Goal: Information Seeking & Learning: Learn about a topic

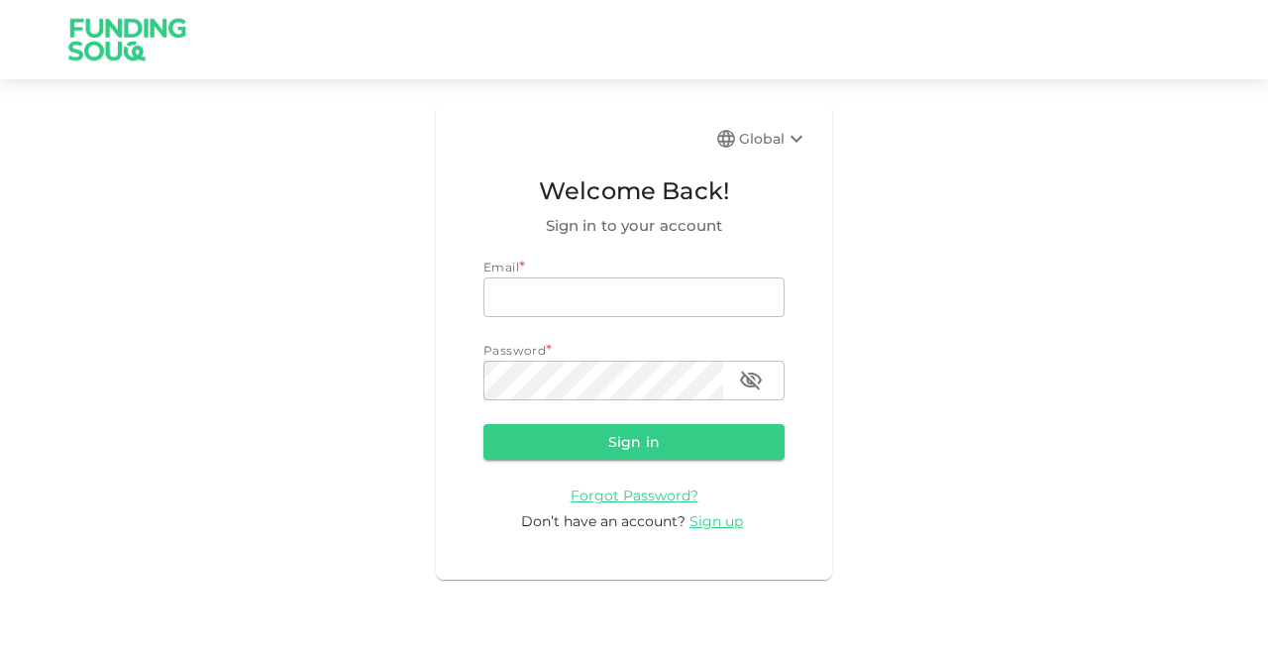
click at [623, 502] on span "Forgot Password?" at bounding box center [634, 495] width 128 height 18
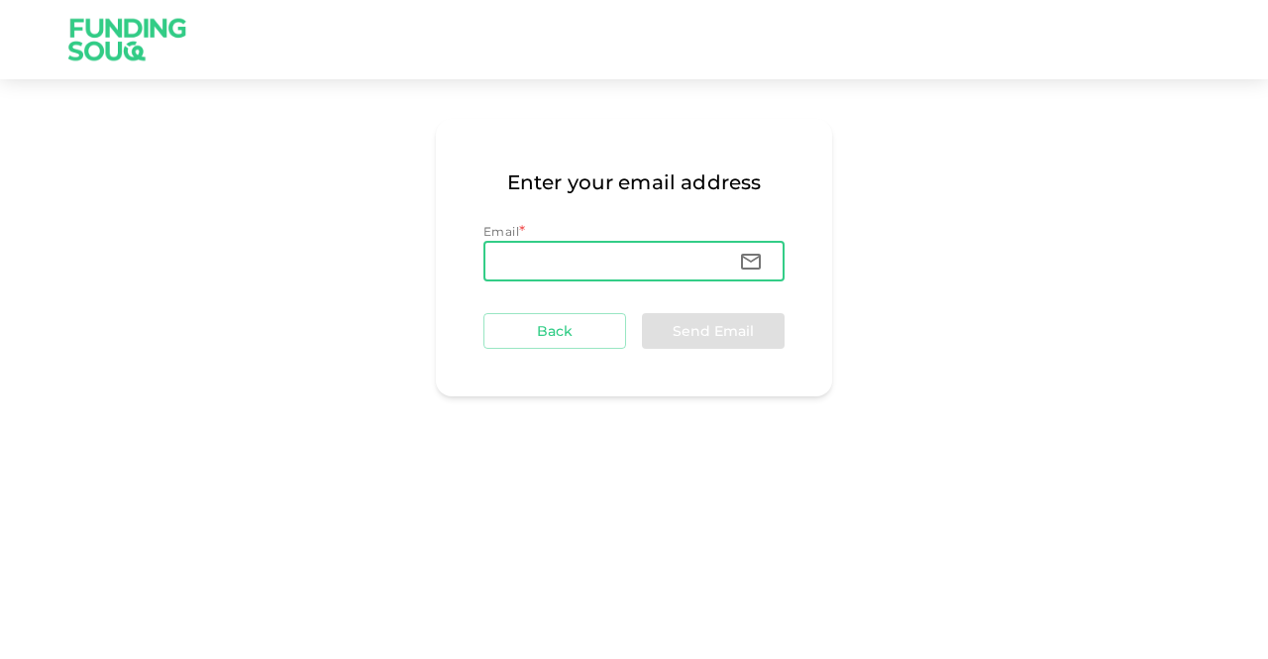
click at [528, 258] on input "Email" at bounding box center [603, 262] width 240 height 40
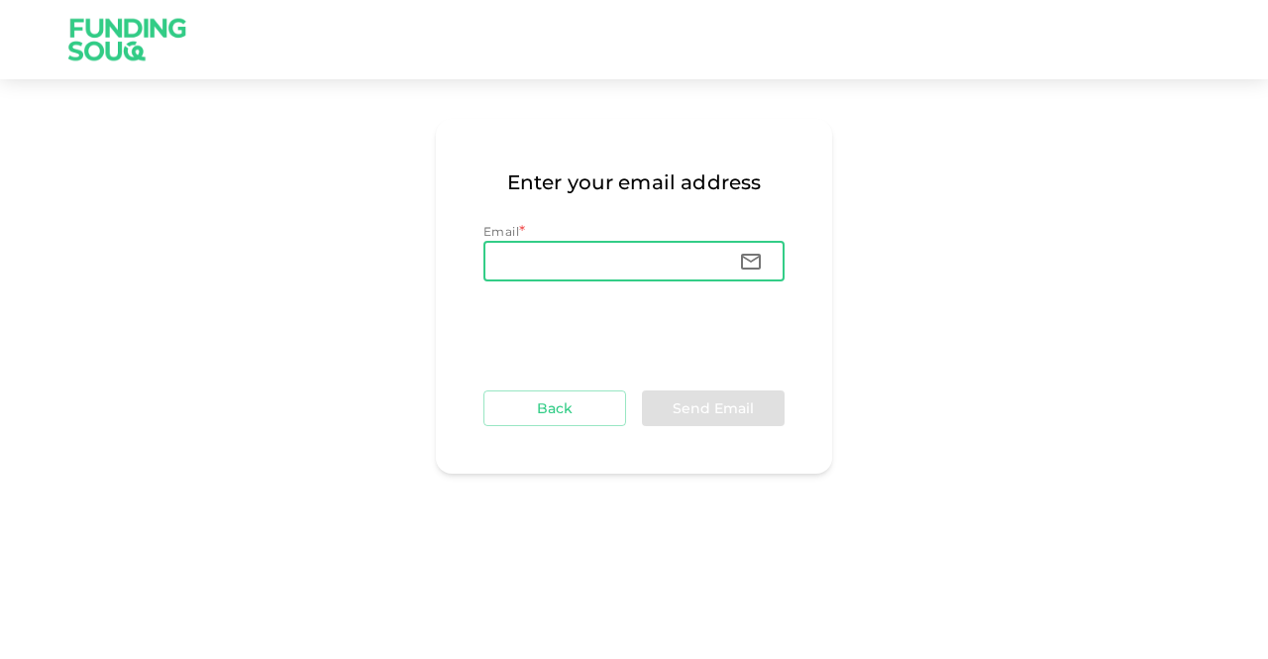
type input "ericsalomons@gmail.com"
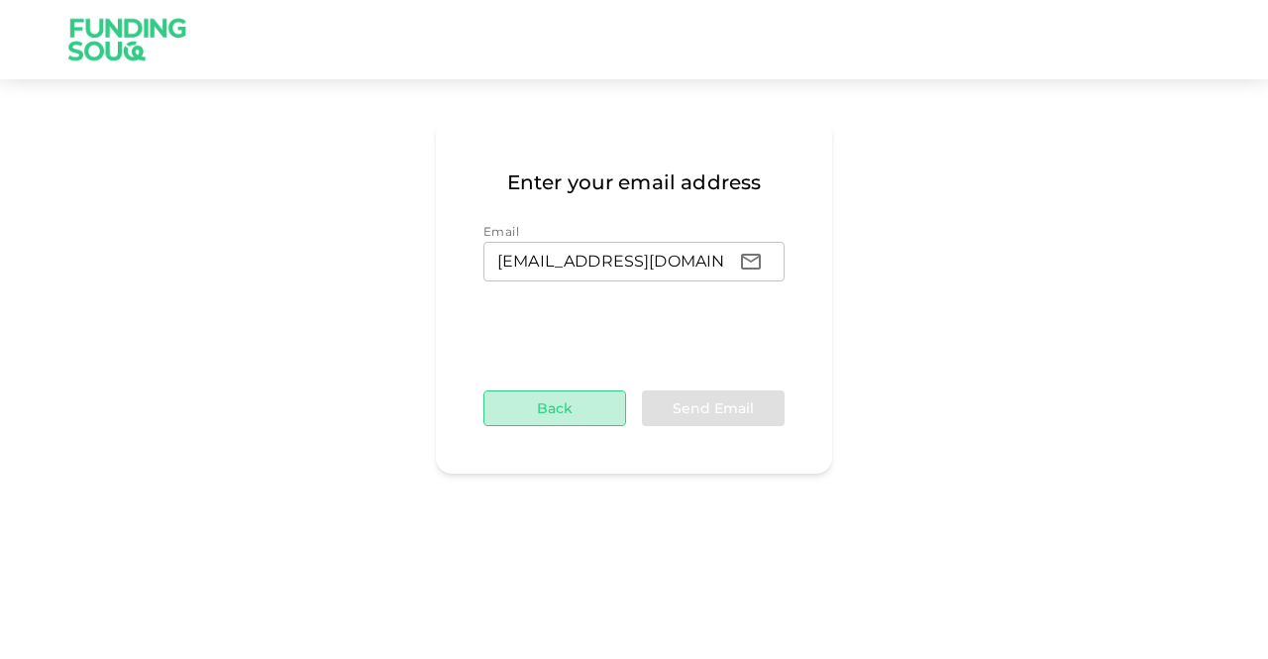
click at [559, 409] on button "Back" at bounding box center [554, 408] width 143 height 36
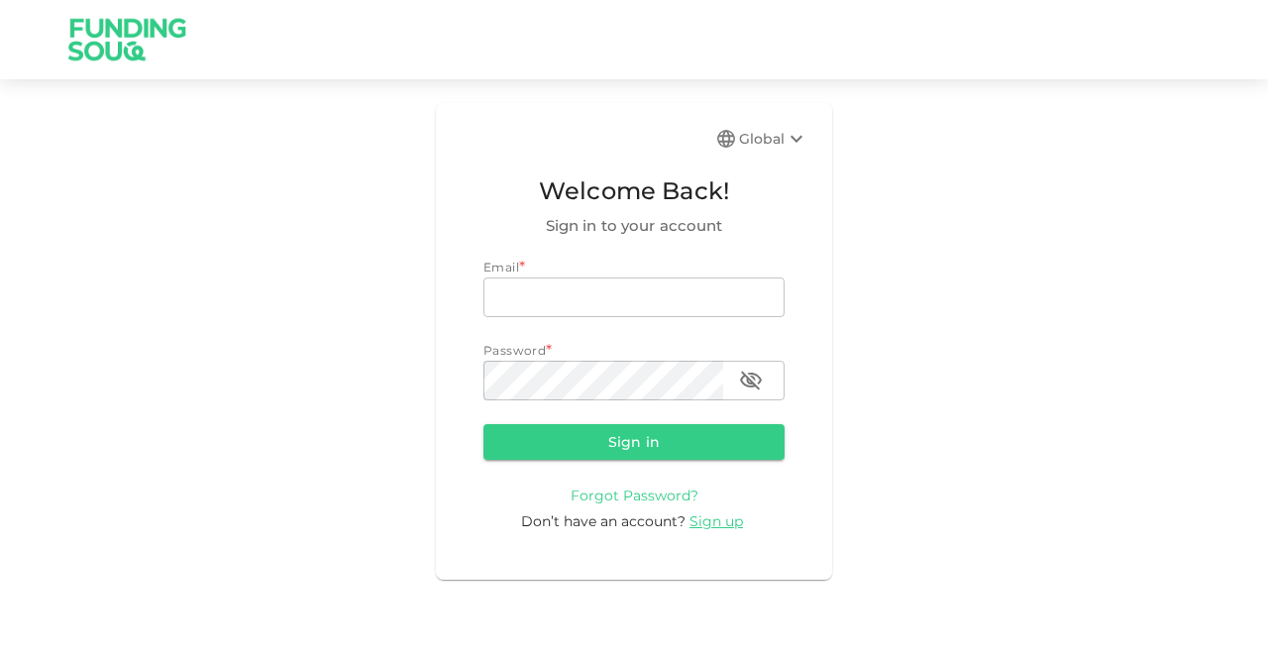
click at [626, 491] on span "Forgot Password?" at bounding box center [634, 495] width 128 height 18
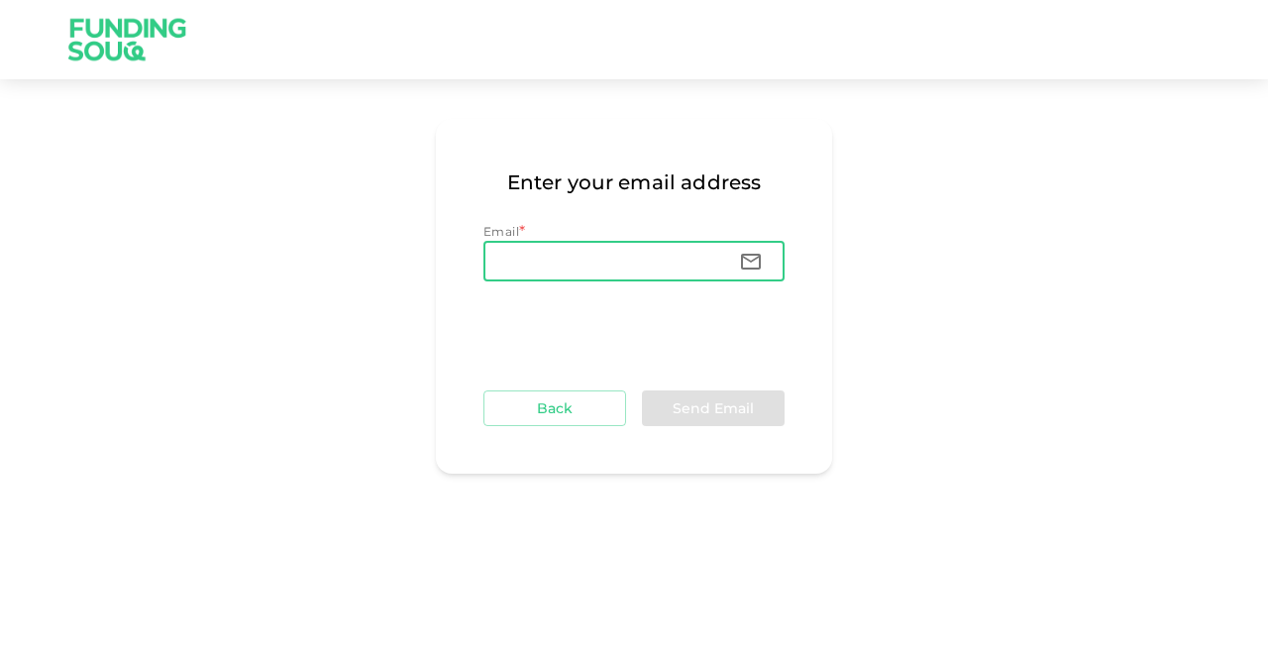
click at [511, 263] on input "Email" at bounding box center [603, 262] width 240 height 40
type input "ericsalomons@gmail.com"
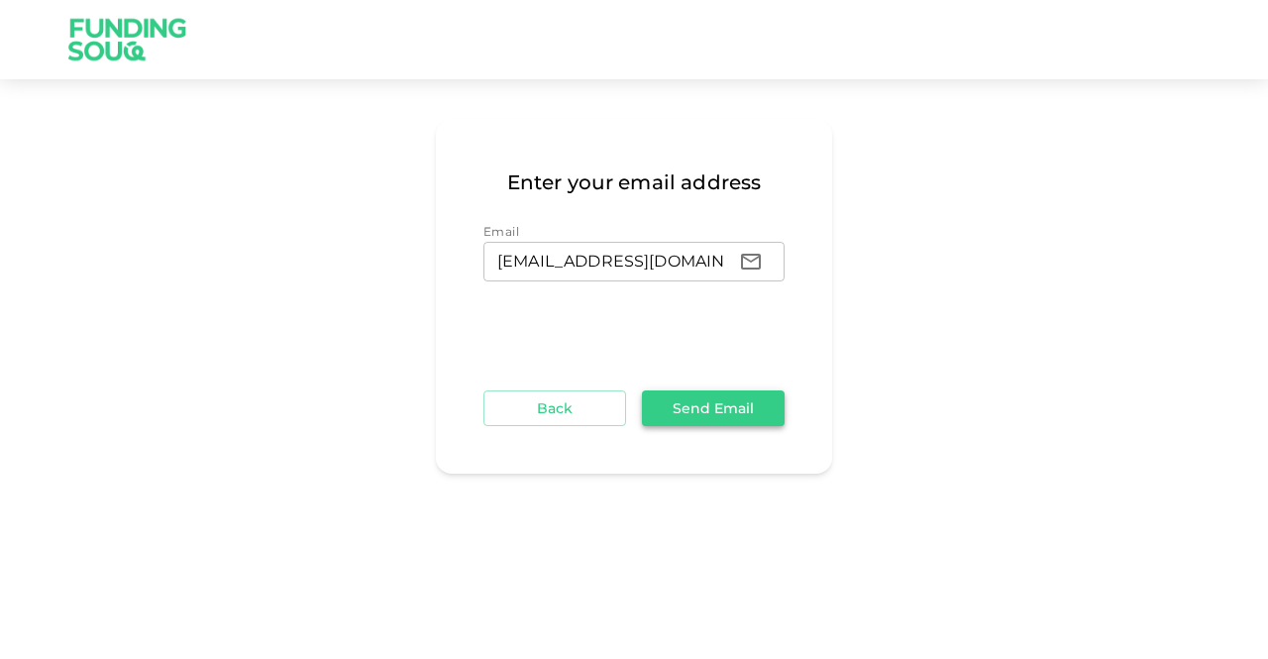
click at [745, 399] on button "Send Email" at bounding box center [713, 408] width 143 height 36
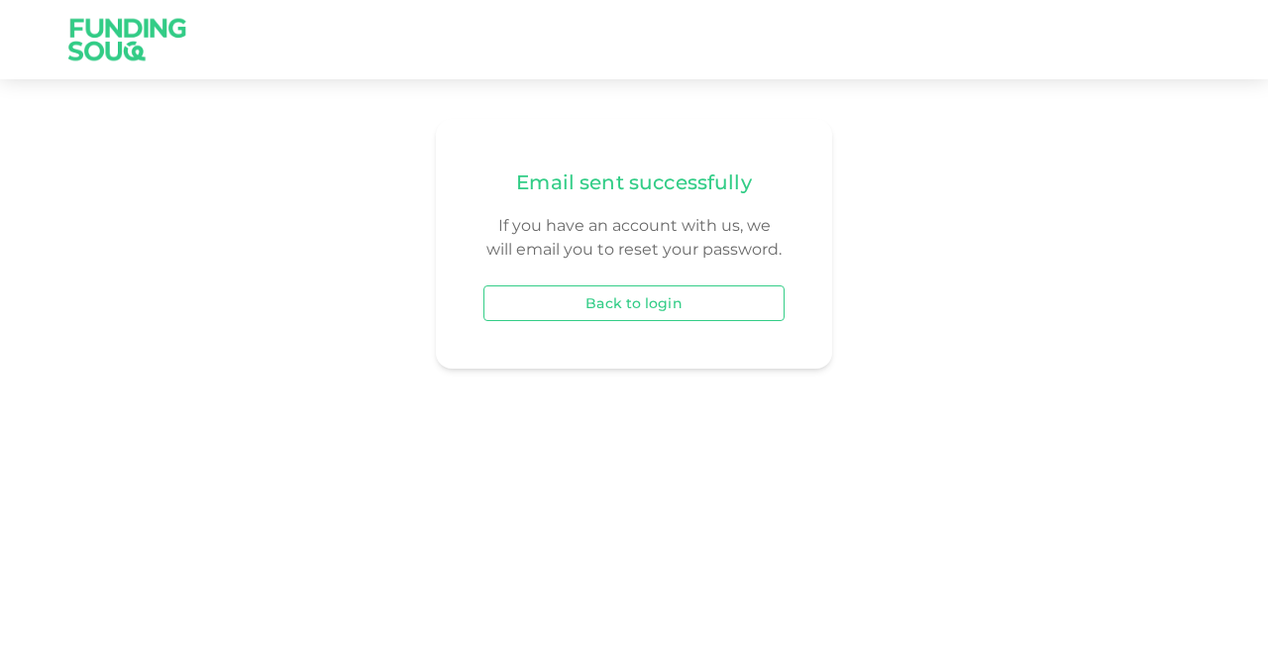
click at [635, 307] on button "Back to login" at bounding box center [633, 303] width 301 height 36
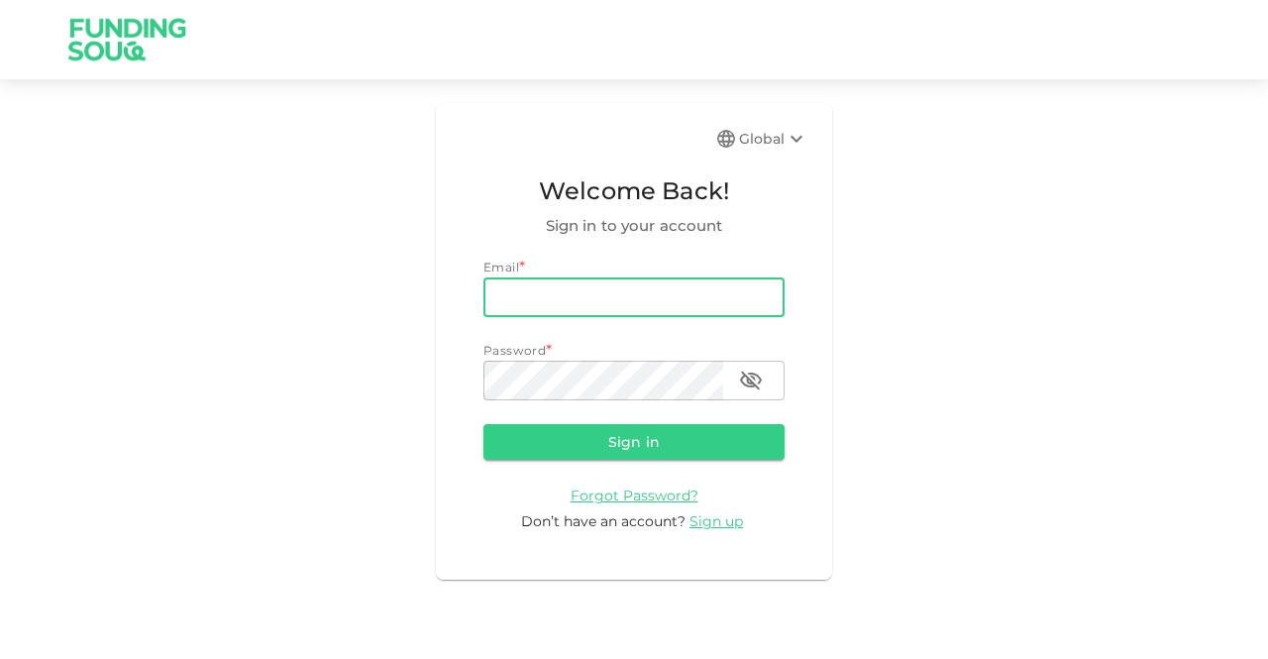
click at [527, 303] on input "email" at bounding box center [633, 297] width 301 height 40
type input "ericsalomons@gmail.com"
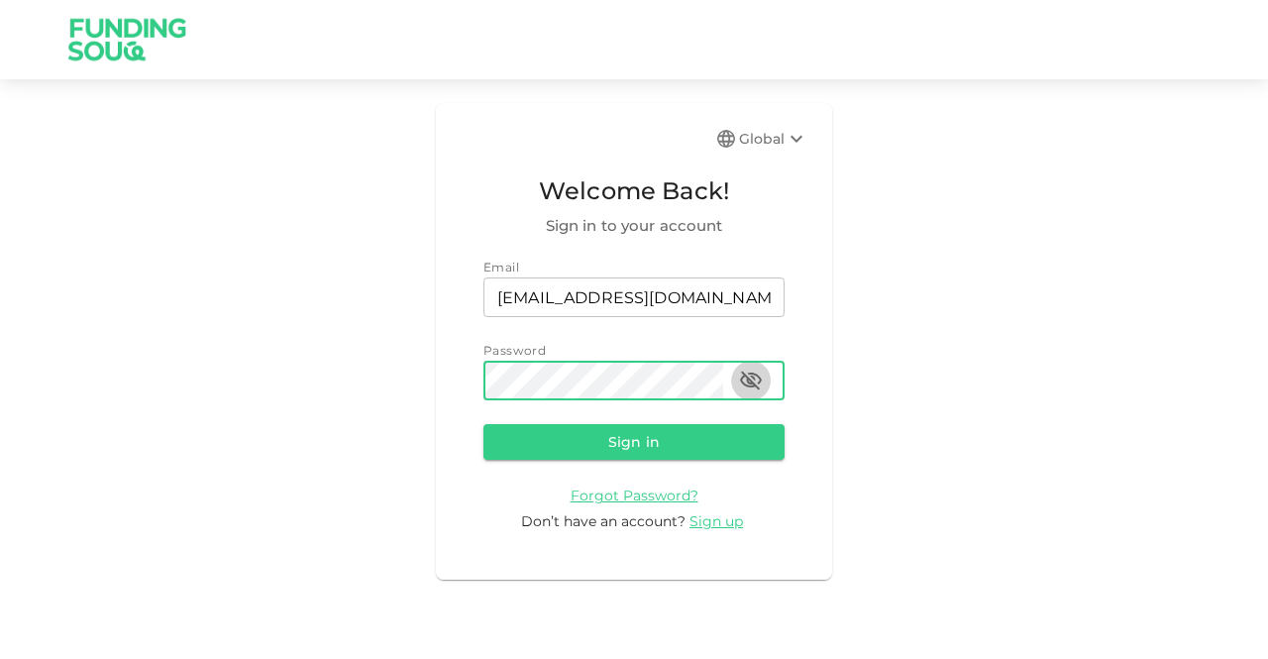
click at [750, 375] on icon "button" at bounding box center [751, 380] width 22 height 19
click at [634, 437] on button "Sign in" at bounding box center [633, 442] width 301 height 36
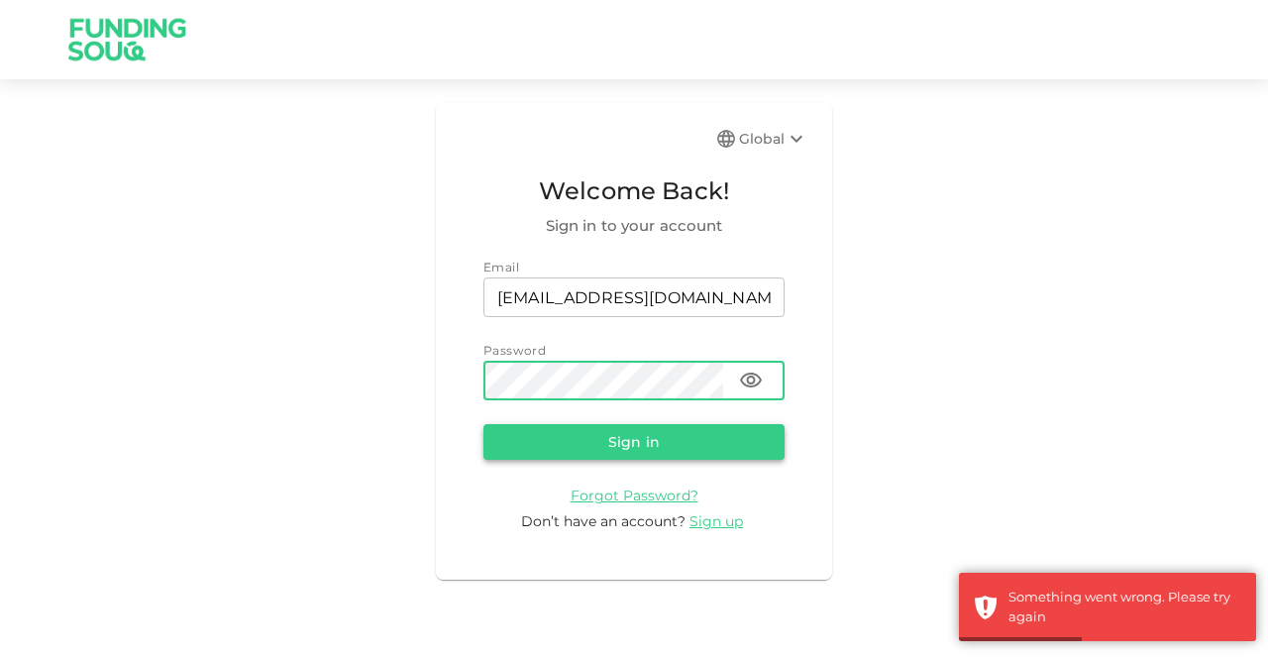
click at [630, 443] on button "Sign in" at bounding box center [633, 442] width 301 height 36
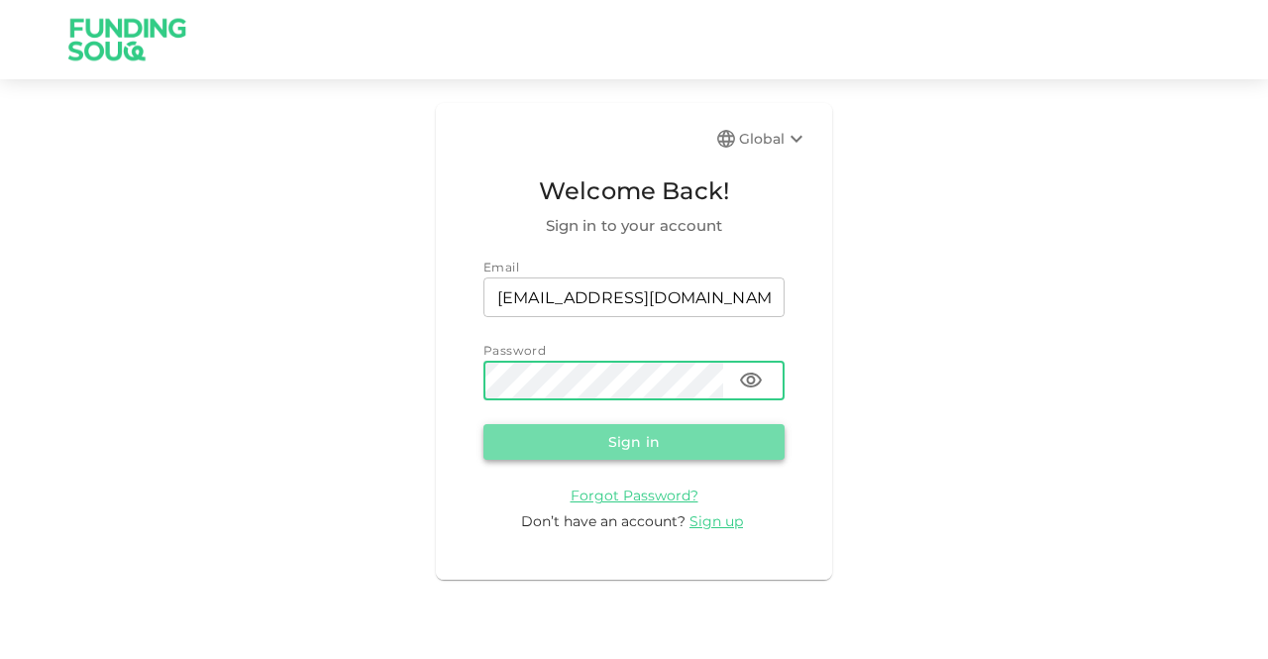
click at [661, 445] on button "Sign in" at bounding box center [633, 442] width 301 height 36
click at [644, 433] on button "Sign in" at bounding box center [633, 442] width 301 height 36
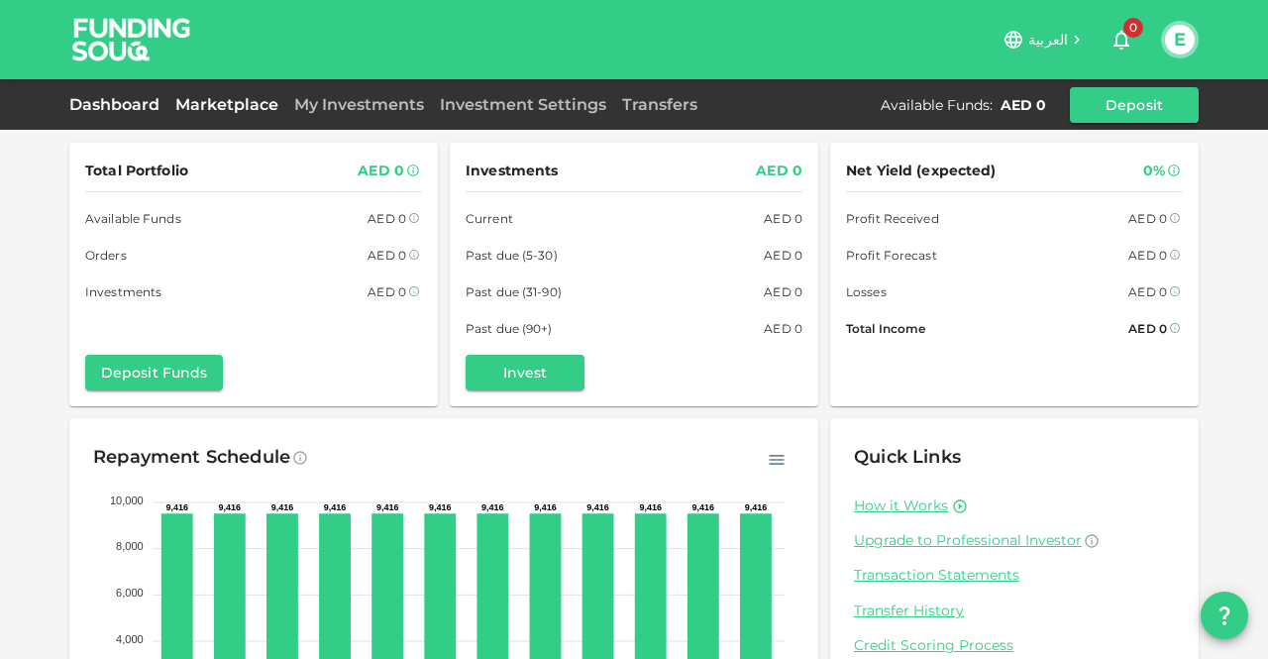
click at [215, 101] on link "Marketplace" at bounding box center [226, 104] width 119 height 19
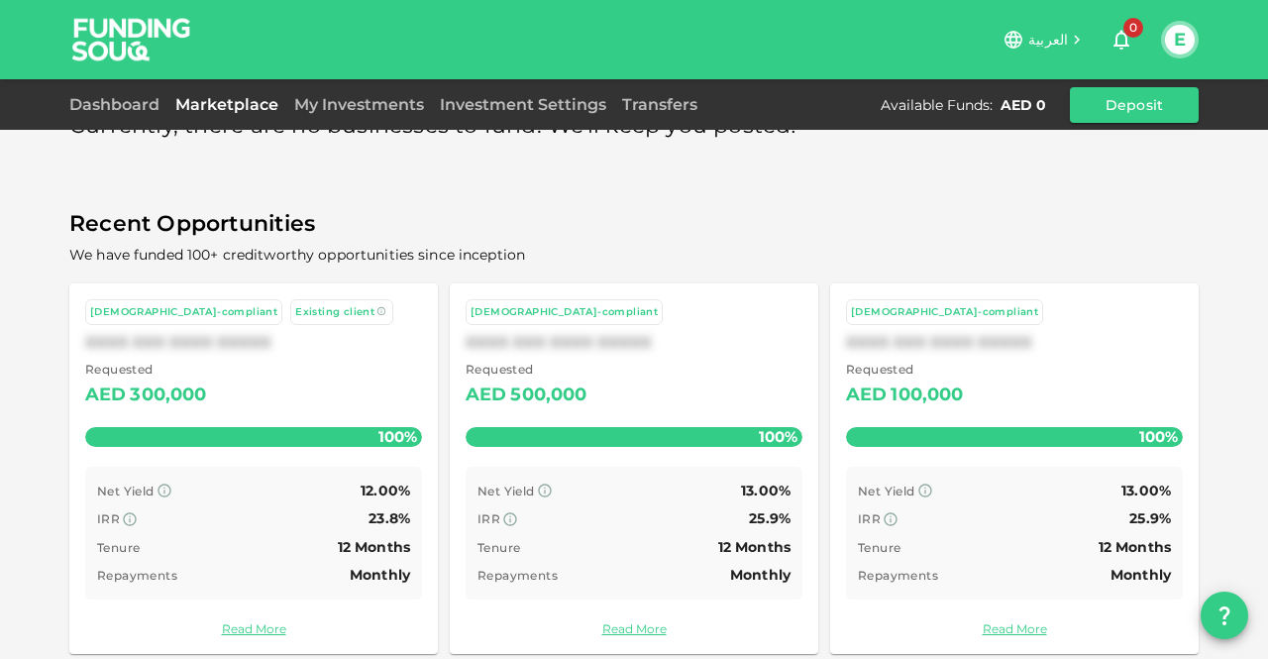
scroll to position [73, 0]
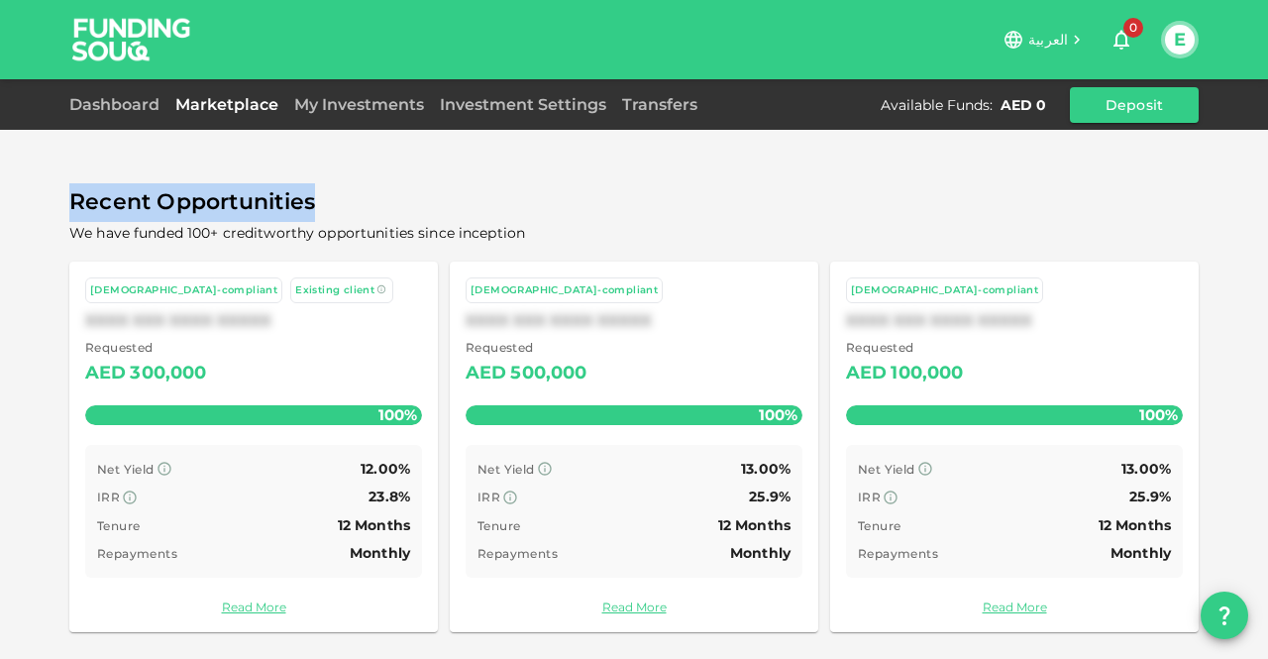
drag, startPoint x: 63, startPoint y: 203, endPoint x: 341, endPoint y: 211, distance: 277.4
click at [341, 211] on span "Recent Opportunities" at bounding box center [633, 202] width 1129 height 39
click at [583, 209] on span "Recent Opportunities" at bounding box center [633, 202] width 1129 height 39
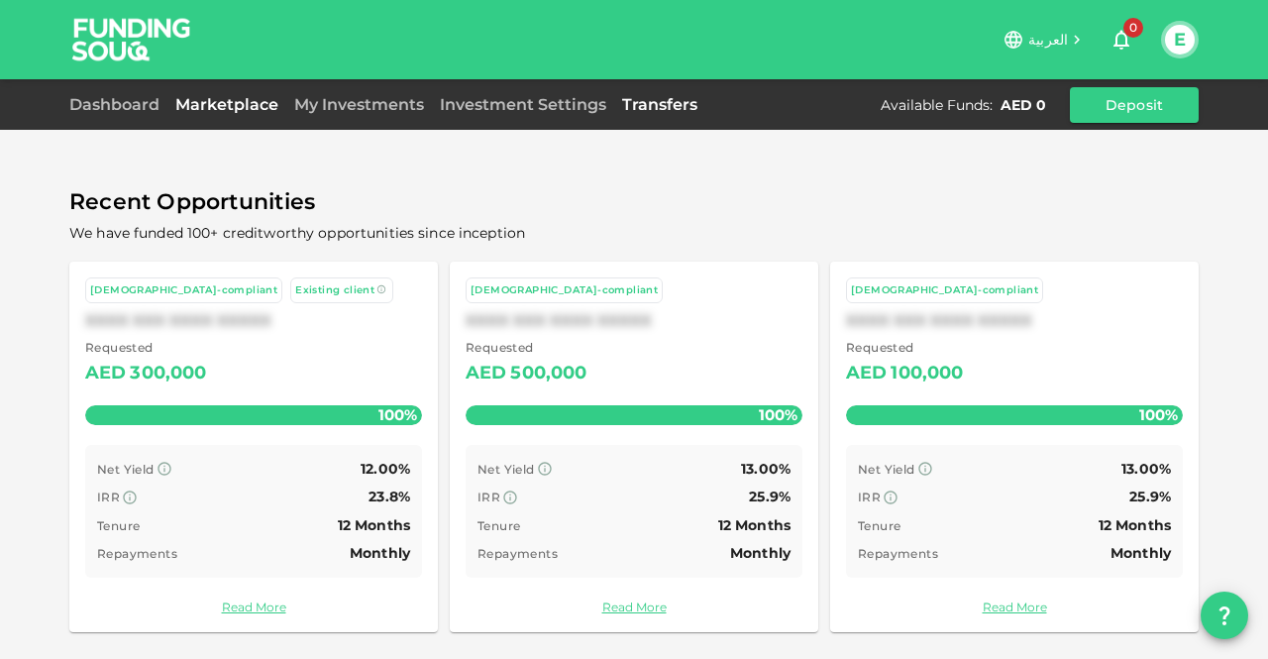
click at [648, 106] on link "Transfers" at bounding box center [659, 104] width 91 height 19
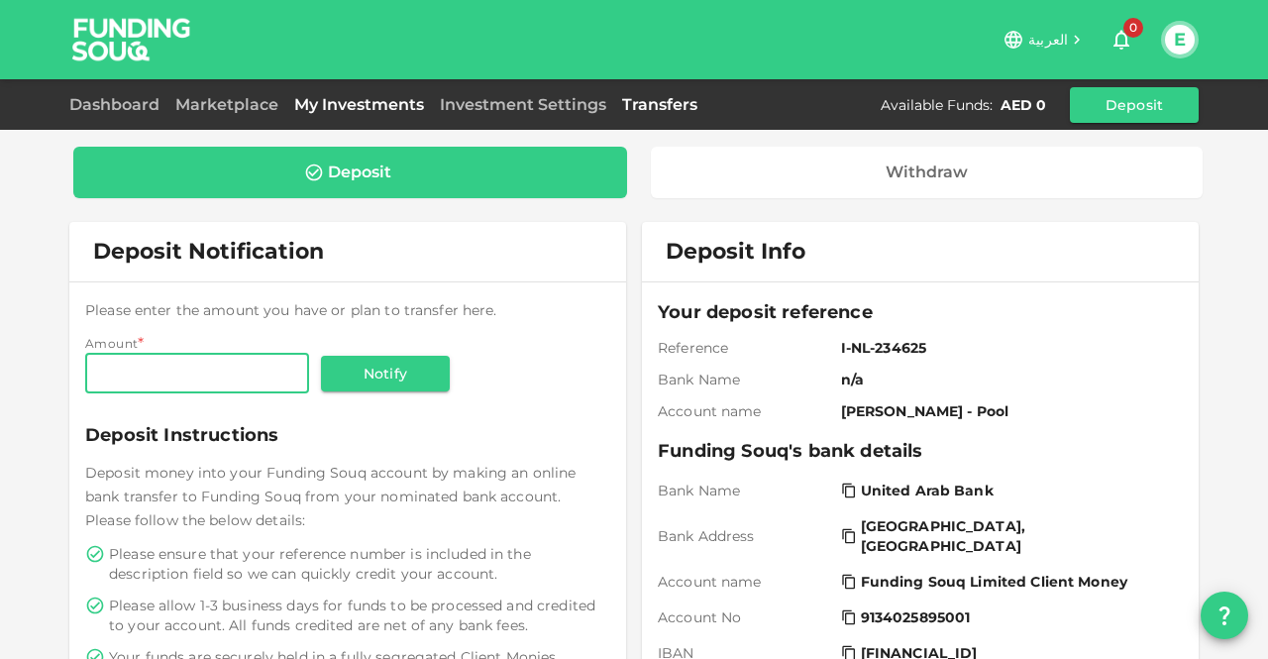
click at [340, 104] on link "My Investments" at bounding box center [359, 104] width 146 height 19
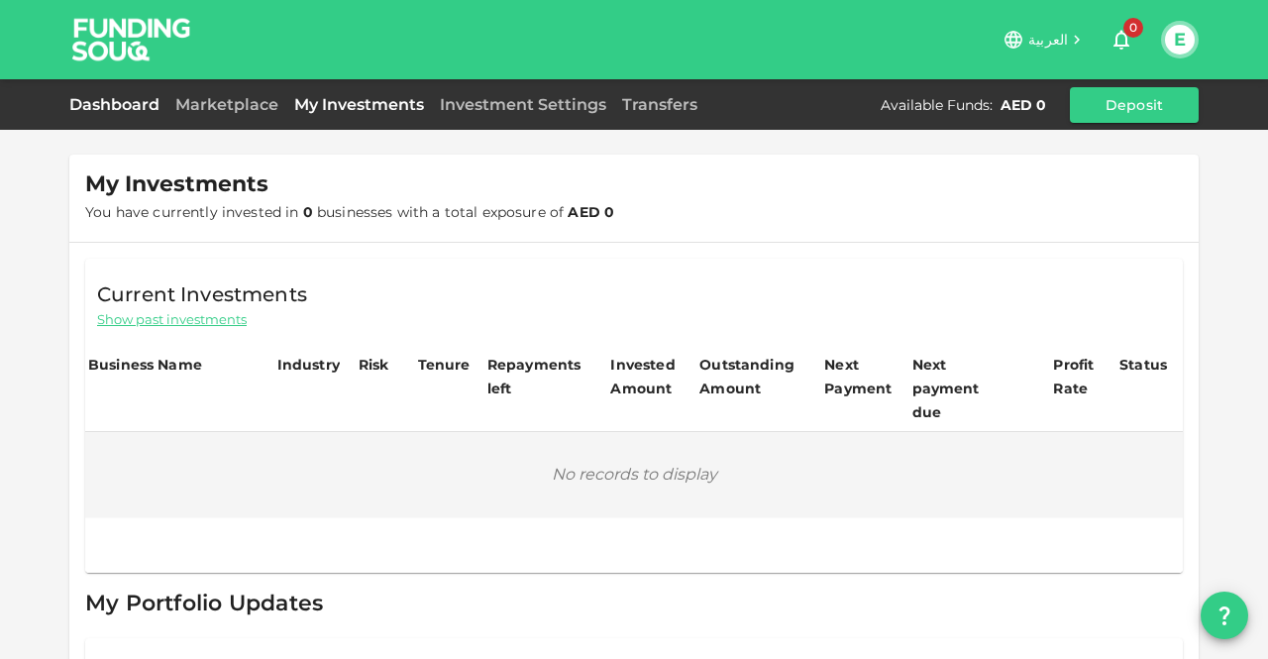
click at [105, 102] on link "Dashboard" at bounding box center [118, 104] width 98 height 19
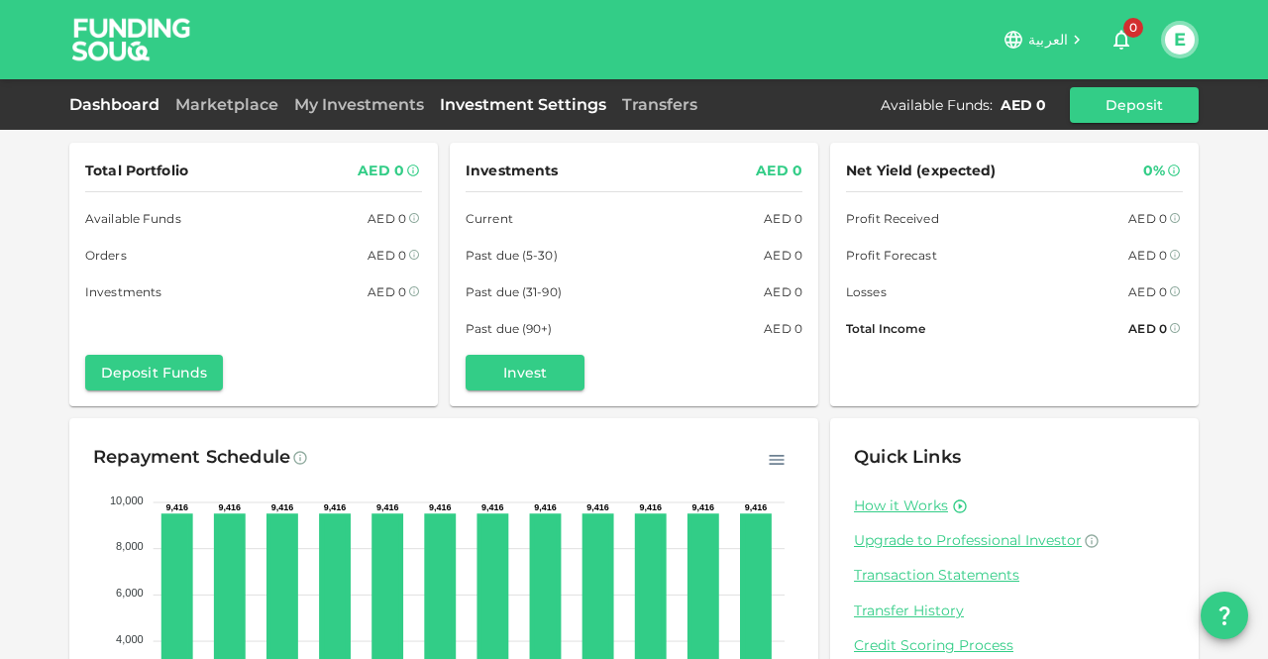
click at [490, 105] on link "Investment Settings" at bounding box center [523, 104] width 182 height 19
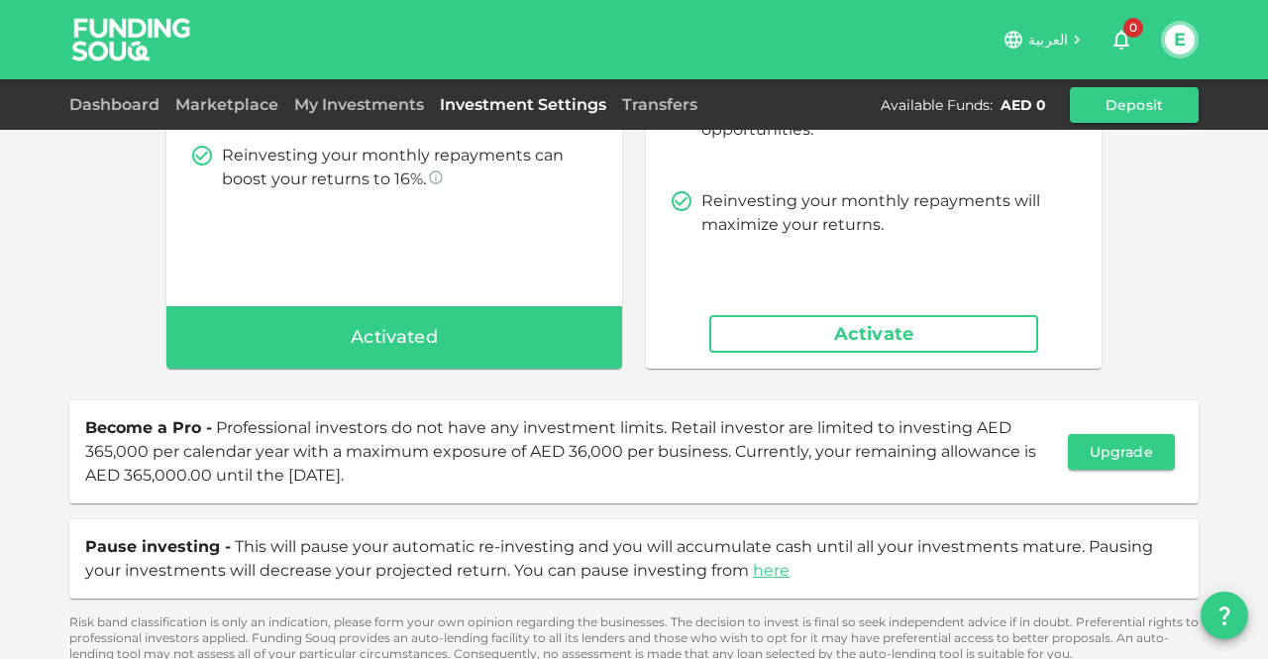
scroll to position [459, 0]
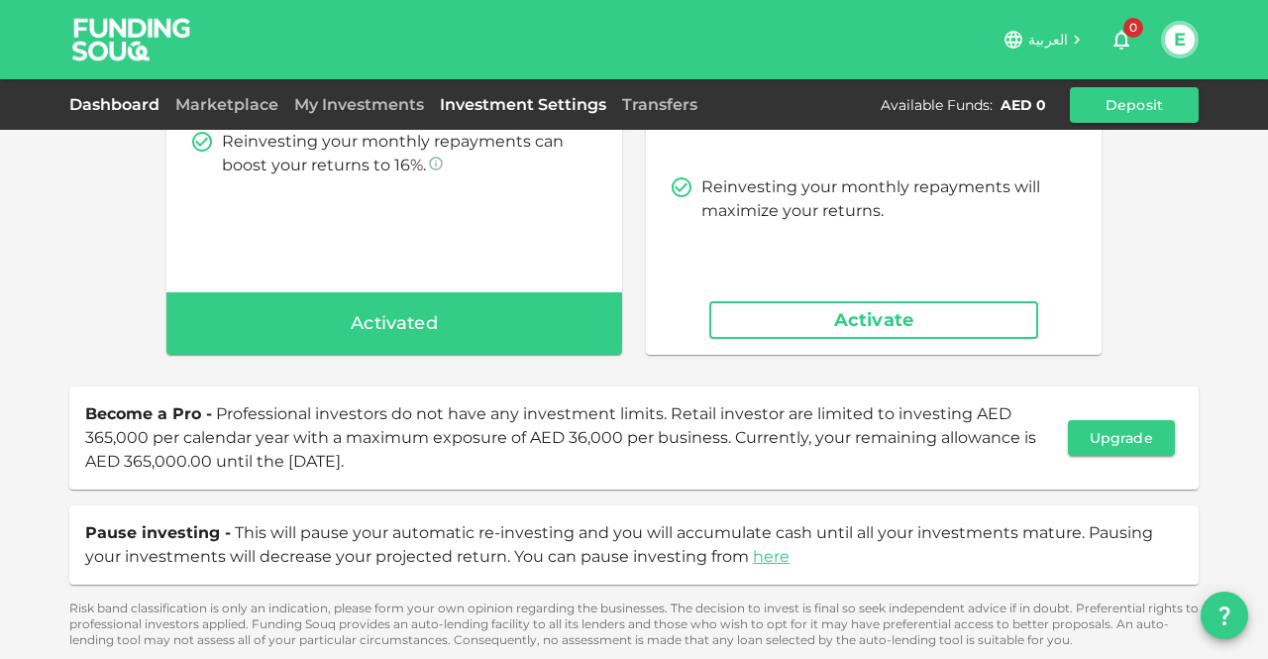
click at [118, 104] on link "Dashboard" at bounding box center [118, 104] width 98 height 19
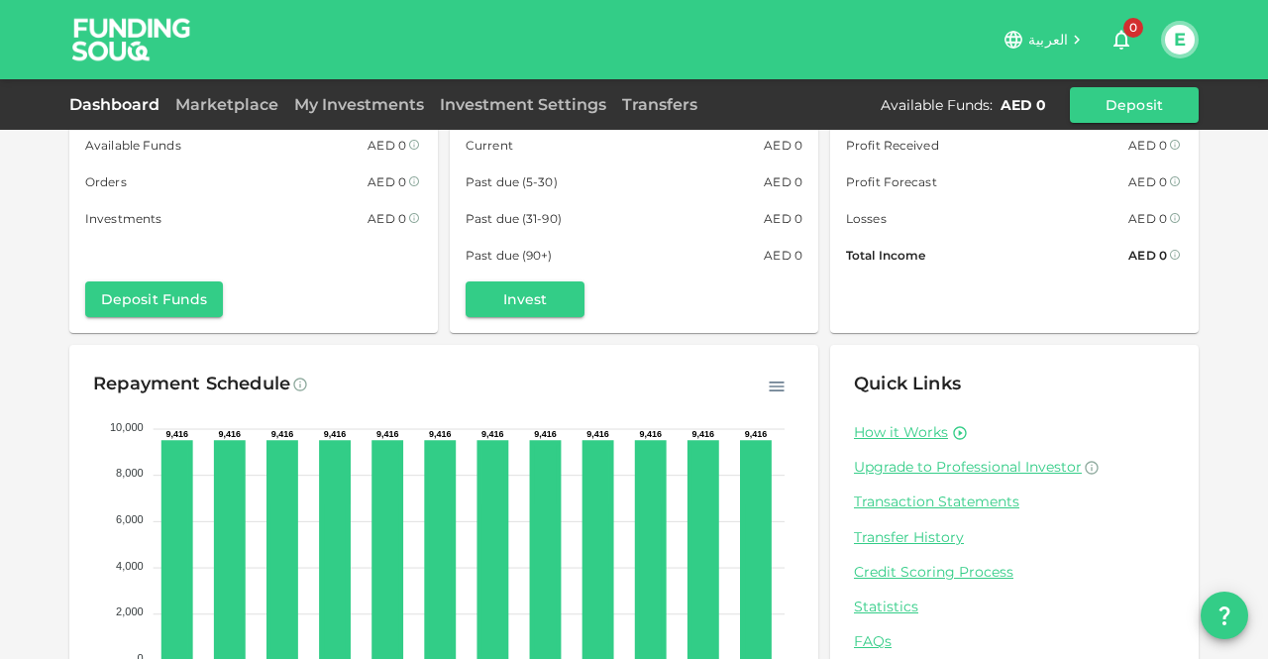
scroll to position [180, 0]
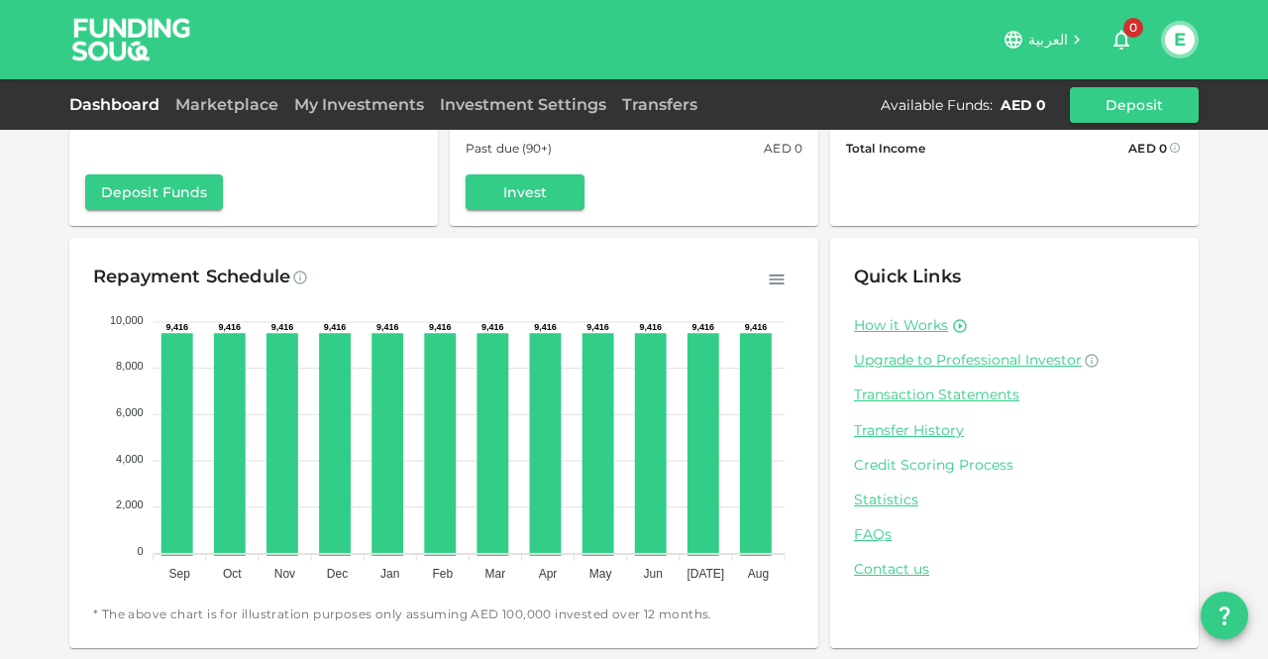
click at [903, 466] on link "Credit Scoring Process" at bounding box center [1014, 465] width 321 height 19
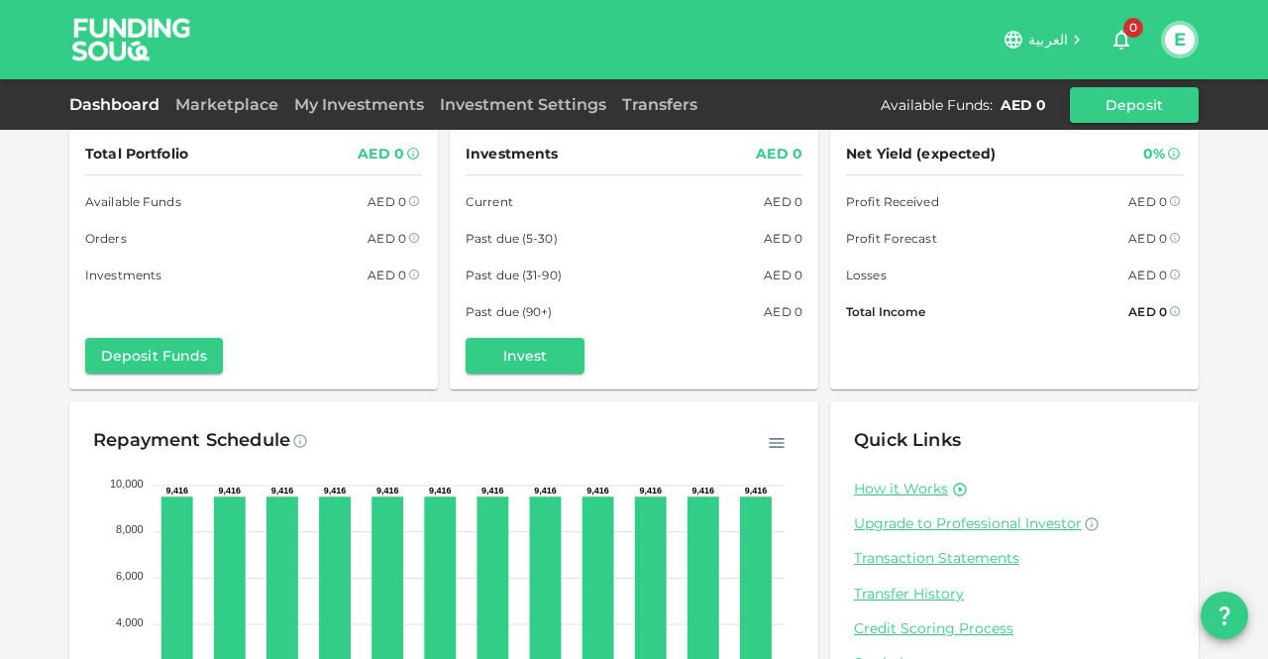
scroll to position [0, 0]
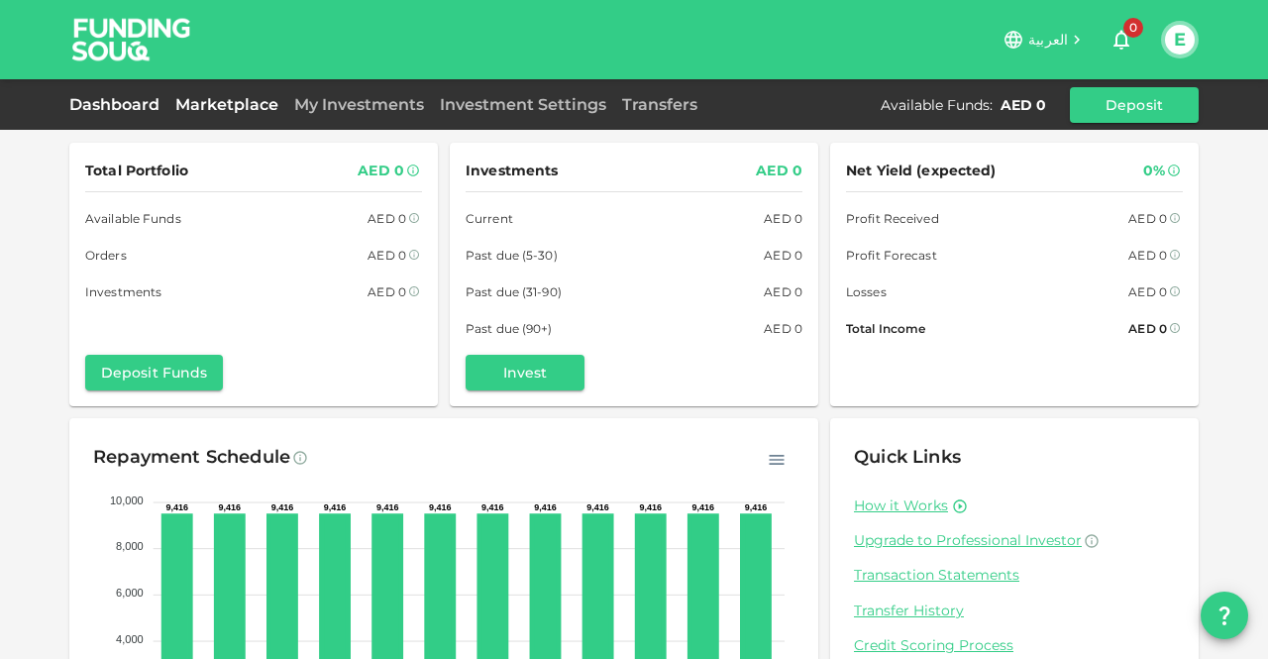
click at [222, 100] on link "Marketplace" at bounding box center [226, 104] width 119 height 19
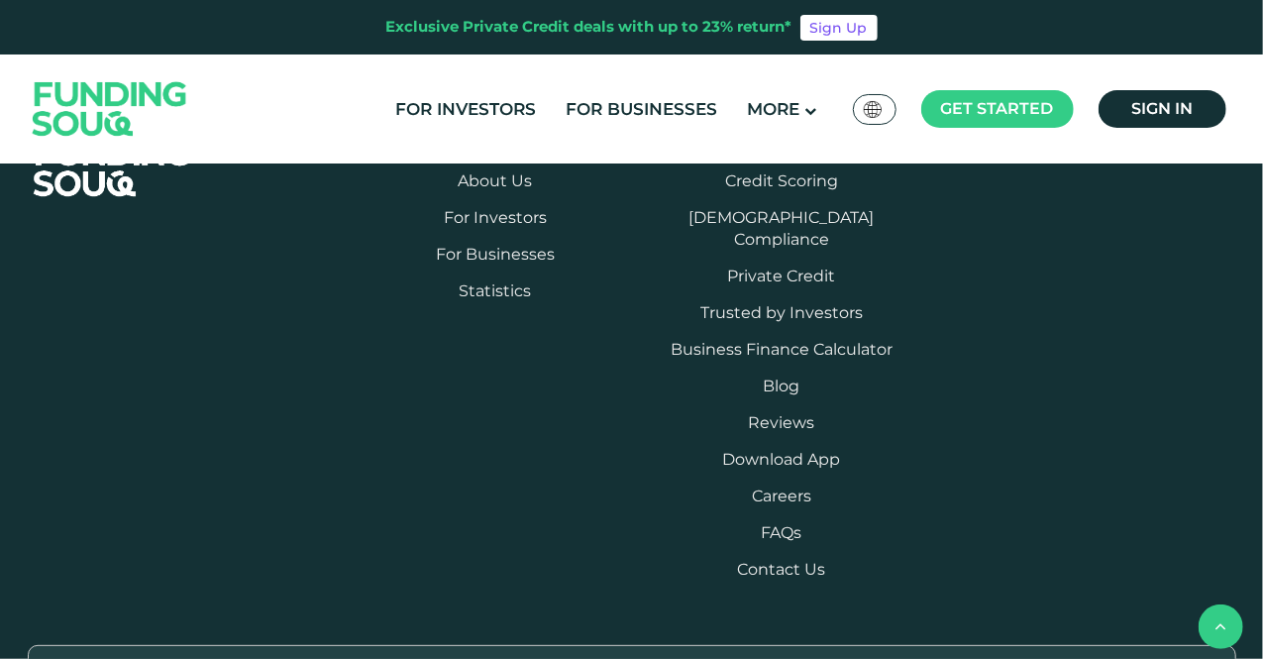
scroll to position [1783, 0]
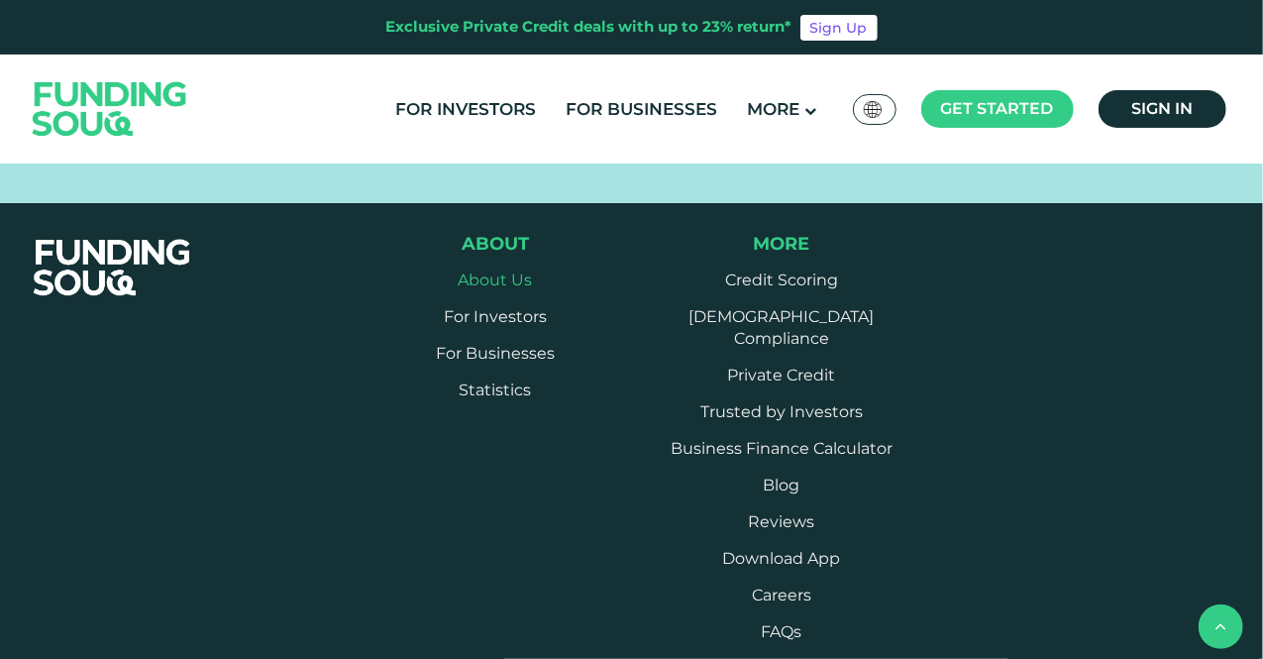
click at [497, 278] on link "About Us" at bounding box center [495, 279] width 74 height 19
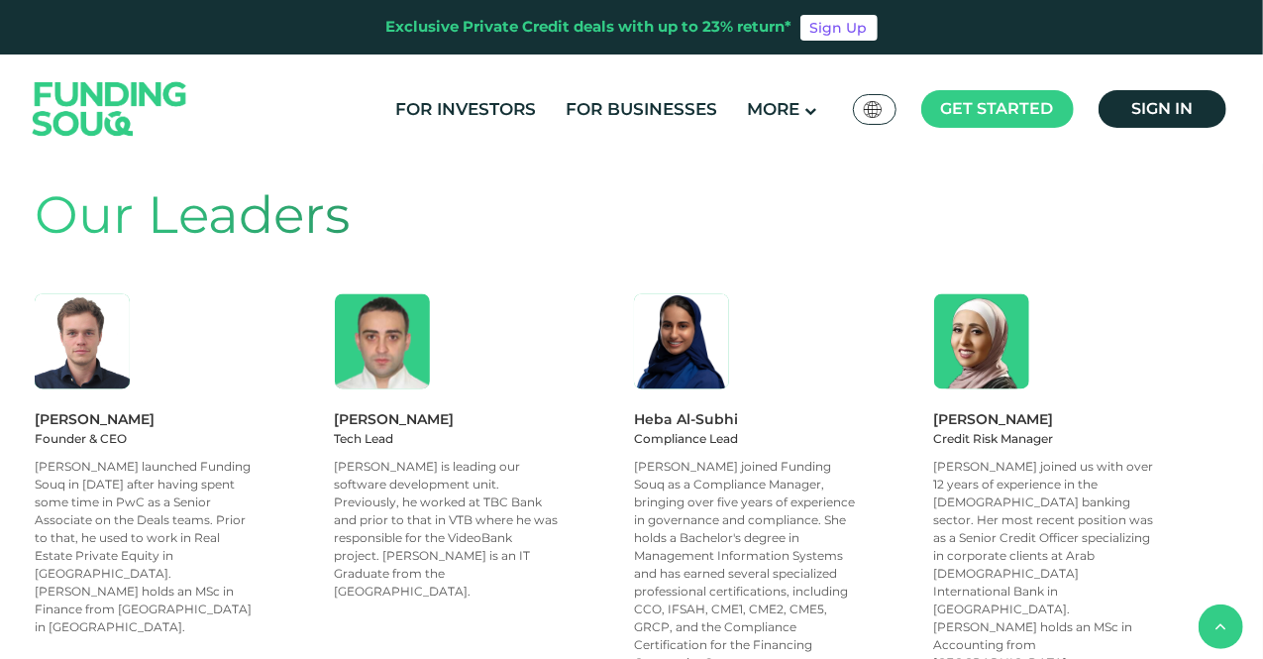
scroll to position [1882, 0]
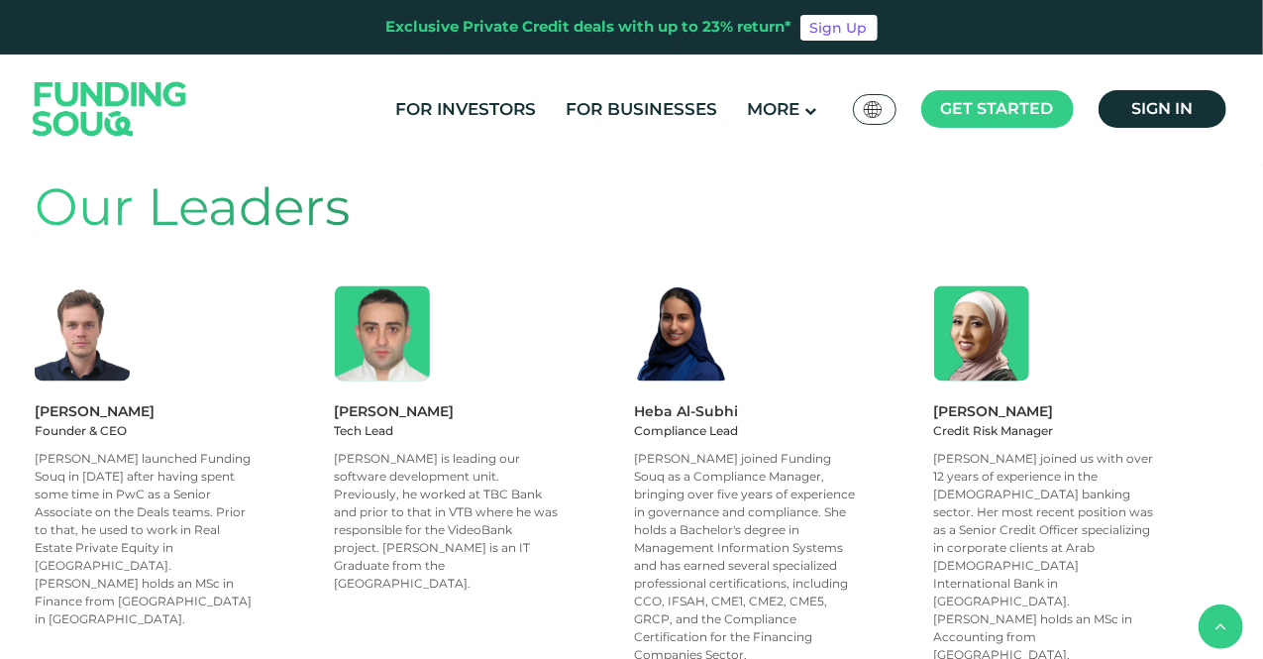
click at [429, 451] on div "[PERSON_NAME] is leading our software development unit. Previously, he worked a…" at bounding box center [447, 522] width 225 height 143
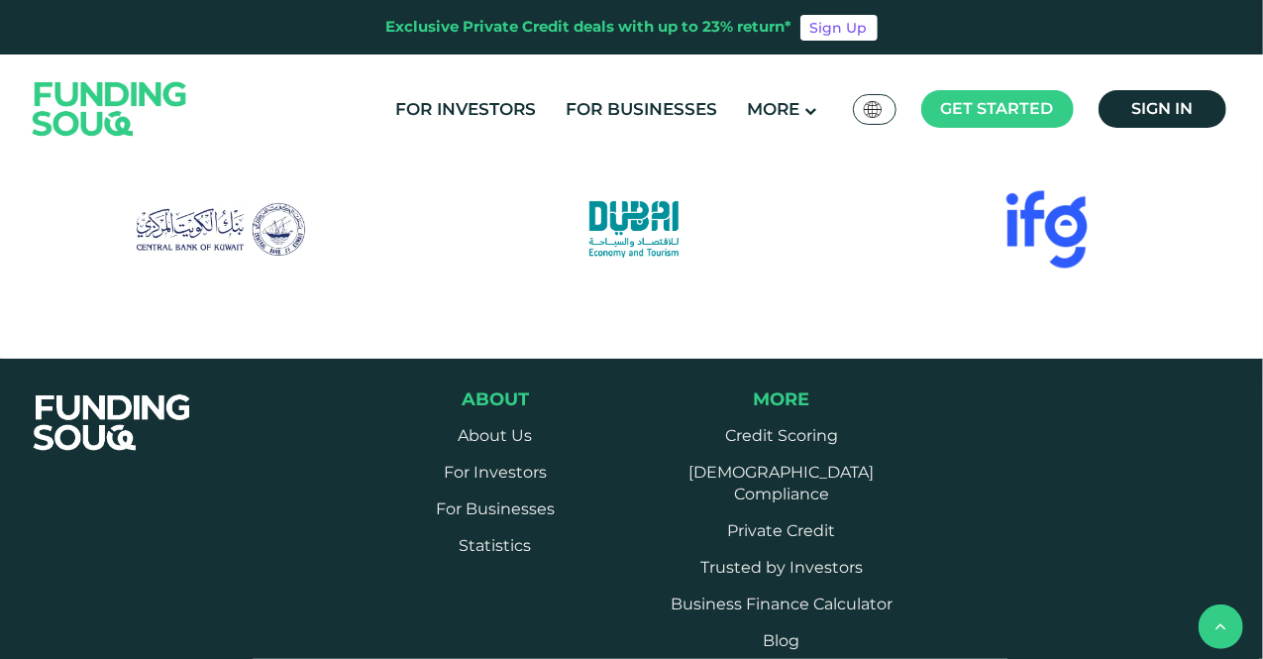
scroll to position [2674, 0]
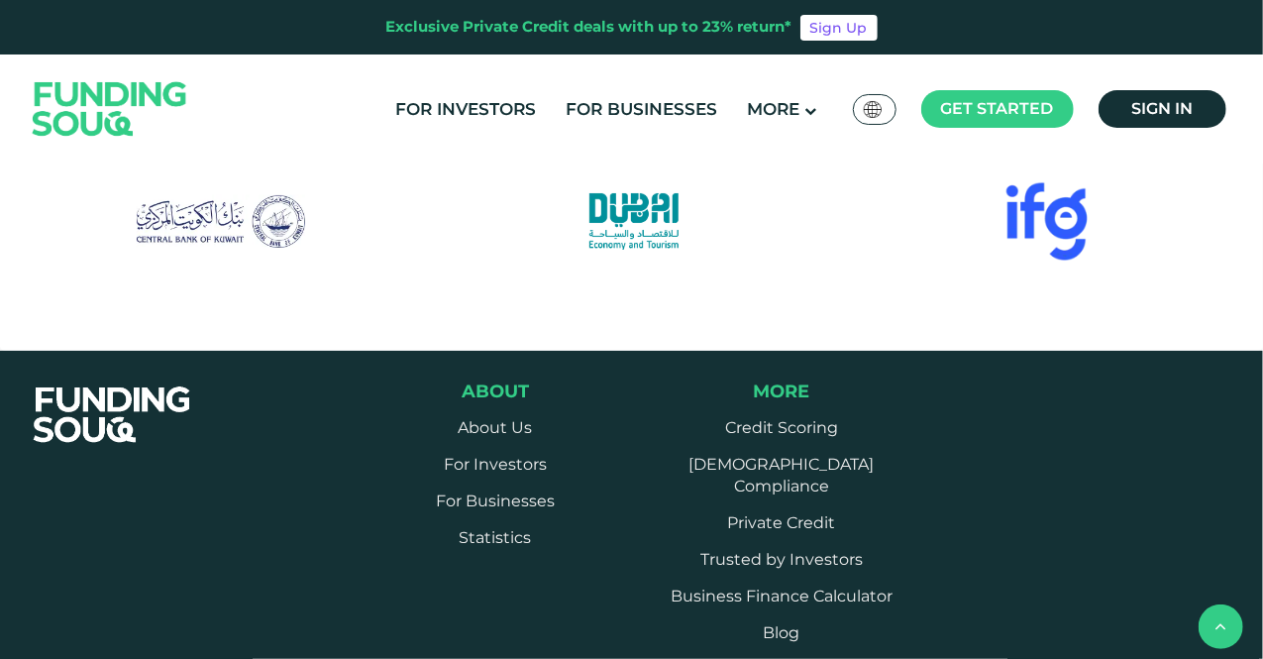
click at [641, 38] on span "We are backed by investors and executives from" at bounding box center [633, 28] width 481 height 19
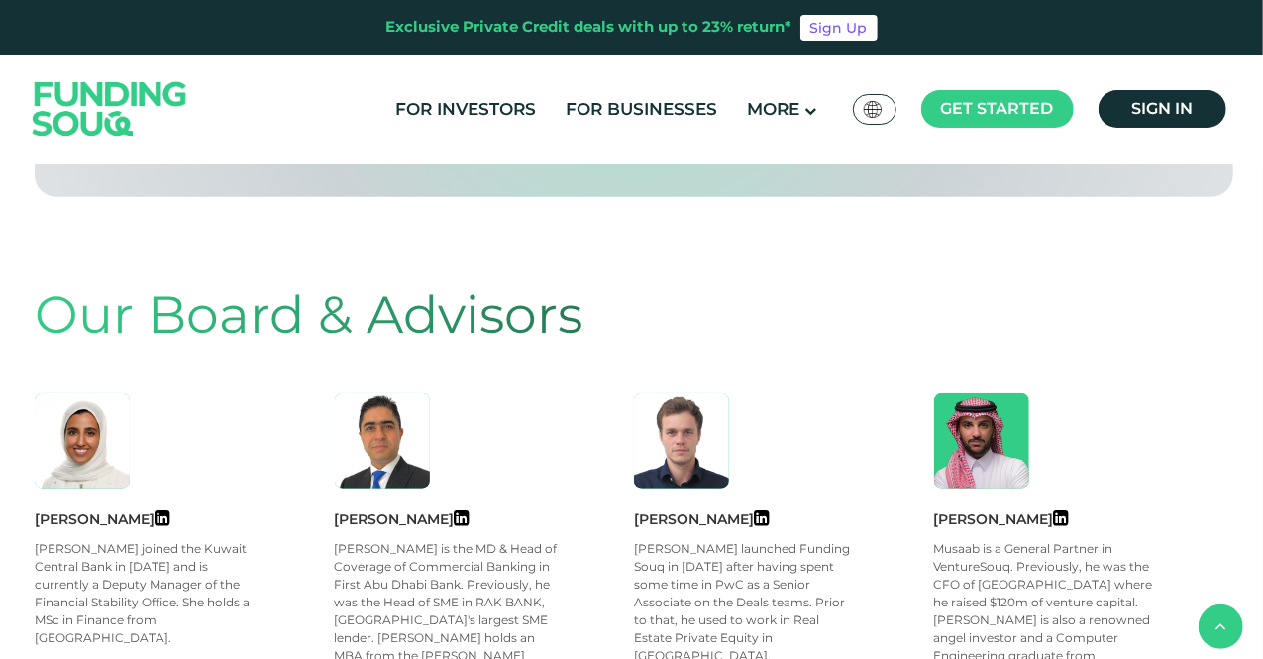
scroll to position [792, 0]
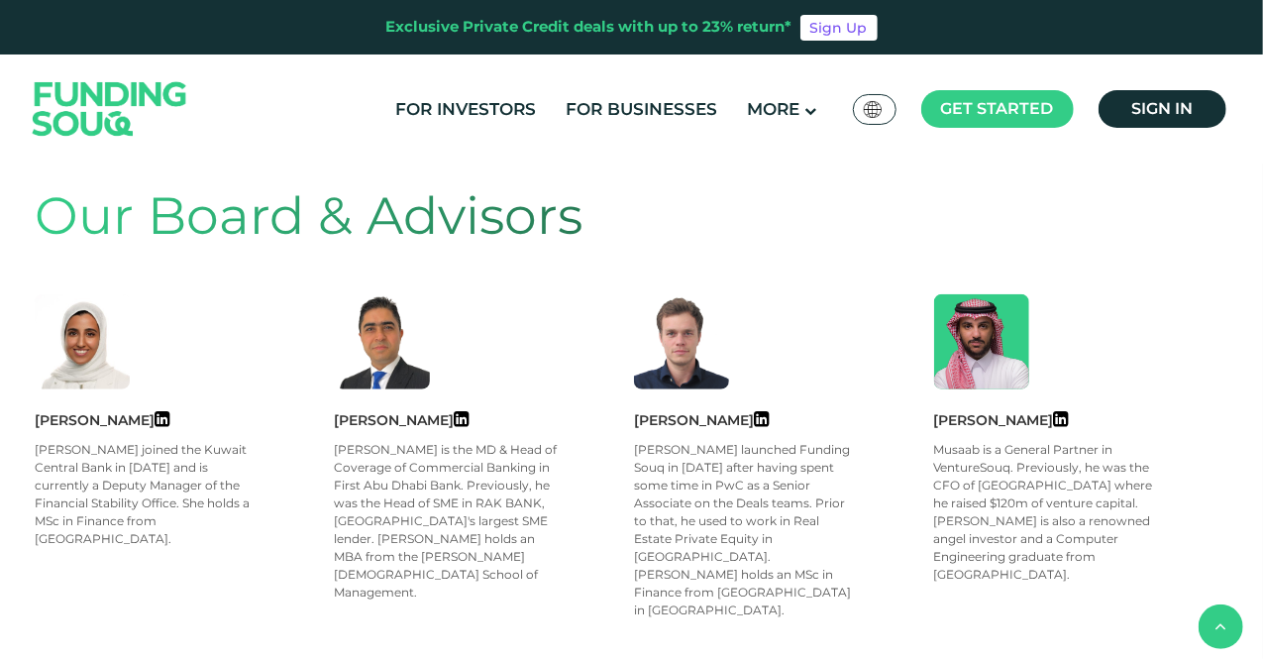
click at [408, 465] on div "[PERSON_NAME] is the MD & Head of Coverage of Commercial Banking in First Abu D…" at bounding box center [447, 521] width 225 height 160
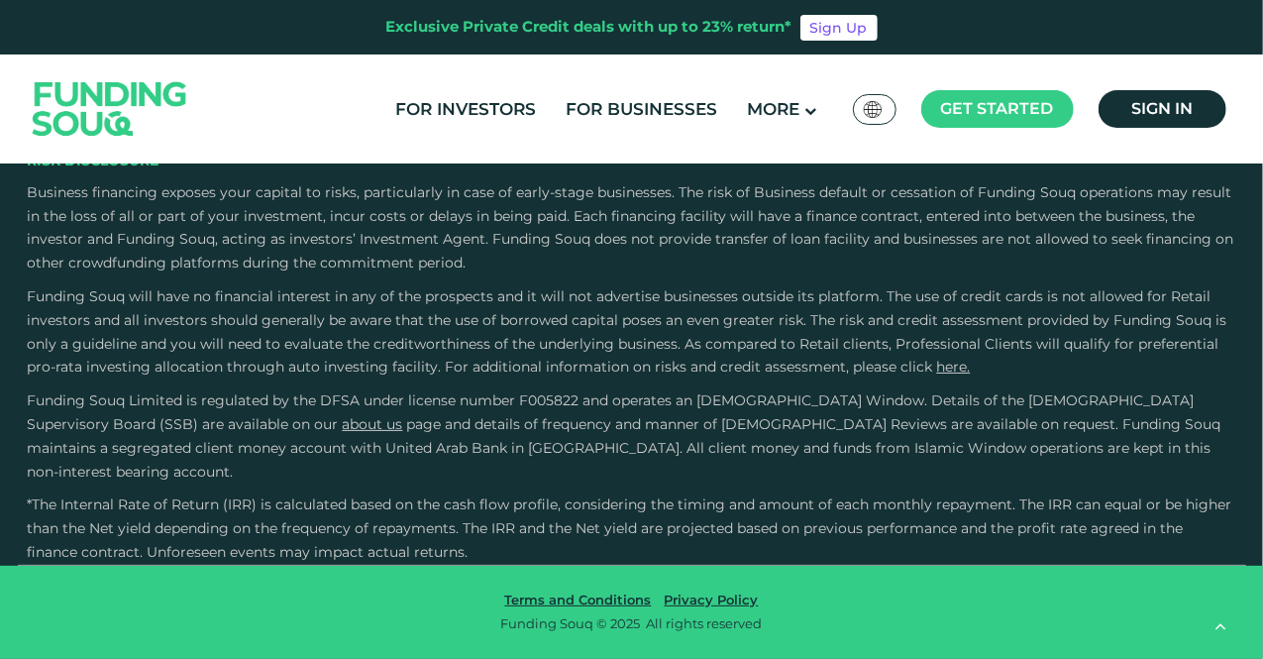
scroll to position [3844, 0]
click at [416, 433] on span "Funding Souq Limited is regulated by the DFSA under license number F005822 and …" at bounding box center [611, 412] width 1167 height 42
click at [640, 321] on span "Funding Souq will have no financial interest in any of the prospects and it wil…" at bounding box center [627, 331] width 1199 height 88
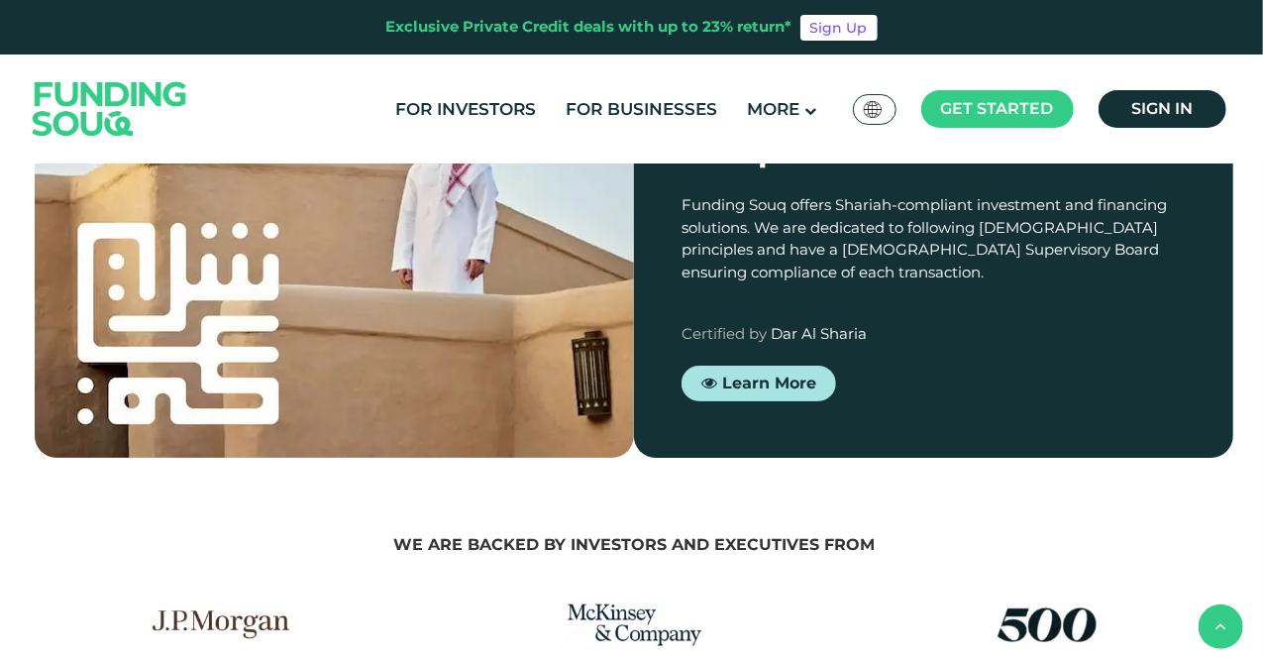
scroll to position [2371, 0]
